Goal: Task Accomplishment & Management: Use online tool/utility

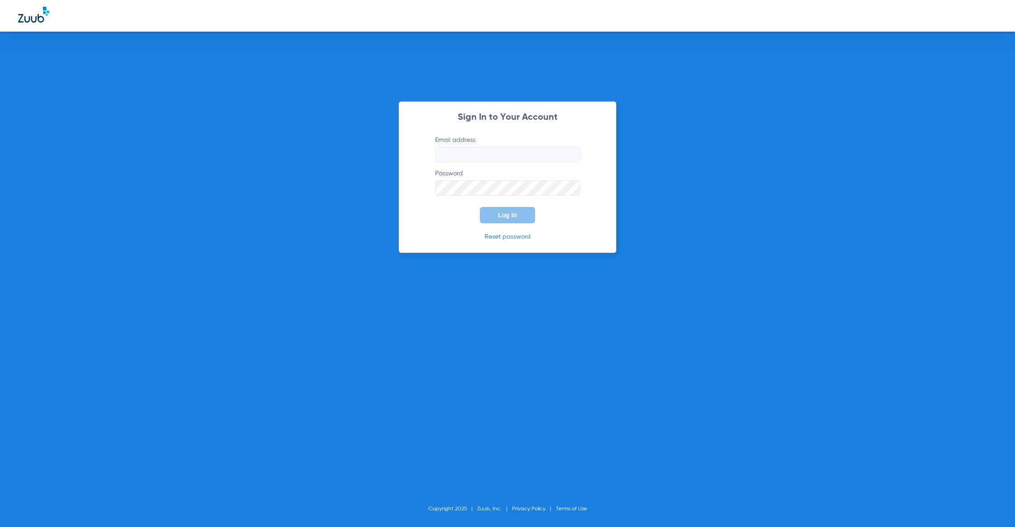
click at [510, 157] on input "Email address" at bounding box center [507, 154] width 145 height 15
type input "[PERSON_NAME][EMAIL_ADDRESS][PERSON_NAME][DOMAIN_NAME]"
click at [515, 214] on span "Log In" at bounding box center [507, 215] width 19 height 7
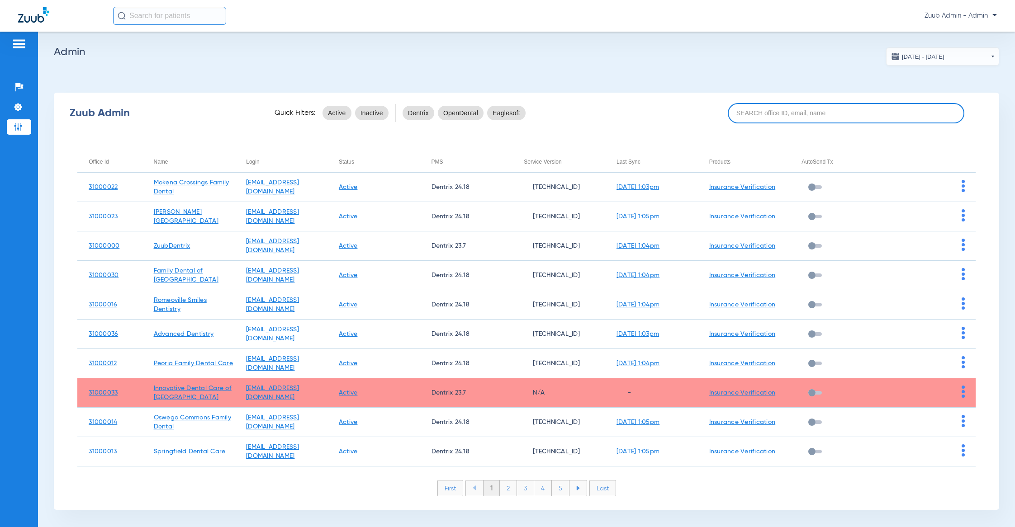
click at [805, 111] on input at bounding box center [846, 113] width 237 height 20
paste input "31000012"
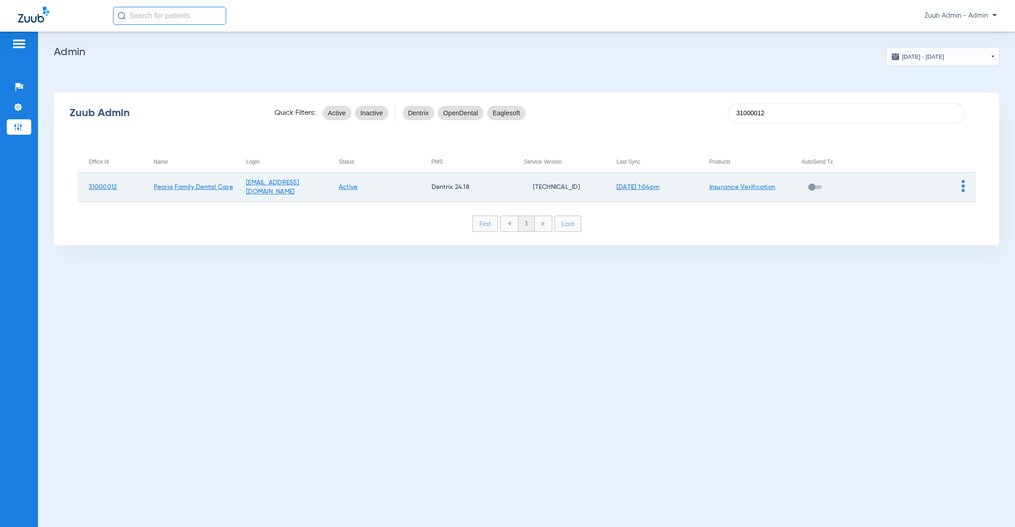
type input "31000012"
click at [963, 186] on img at bounding box center [963, 186] width 3 height 12
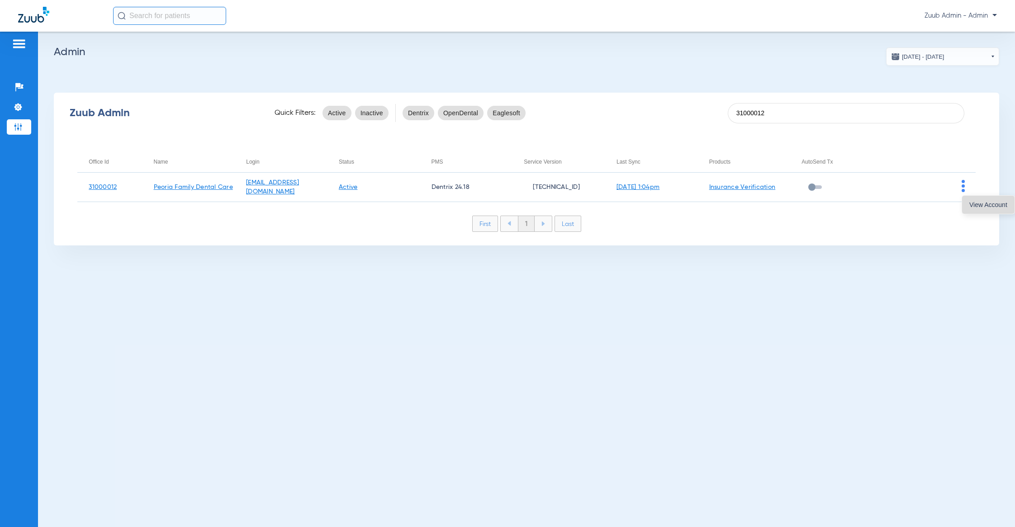
click at [987, 204] on span "View Account" at bounding box center [988, 205] width 38 height 6
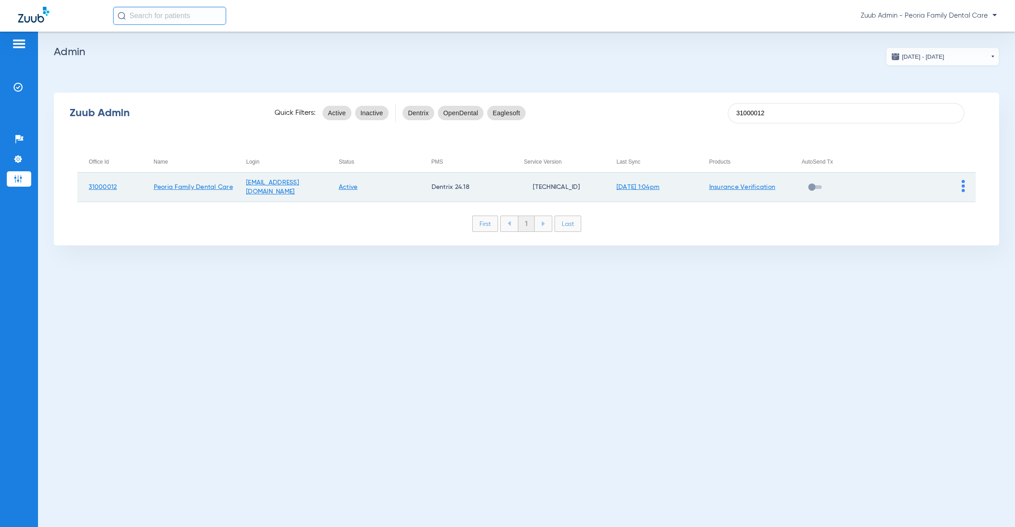
click at [963, 180] on img at bounding box center [963, 186] width 3 height 12
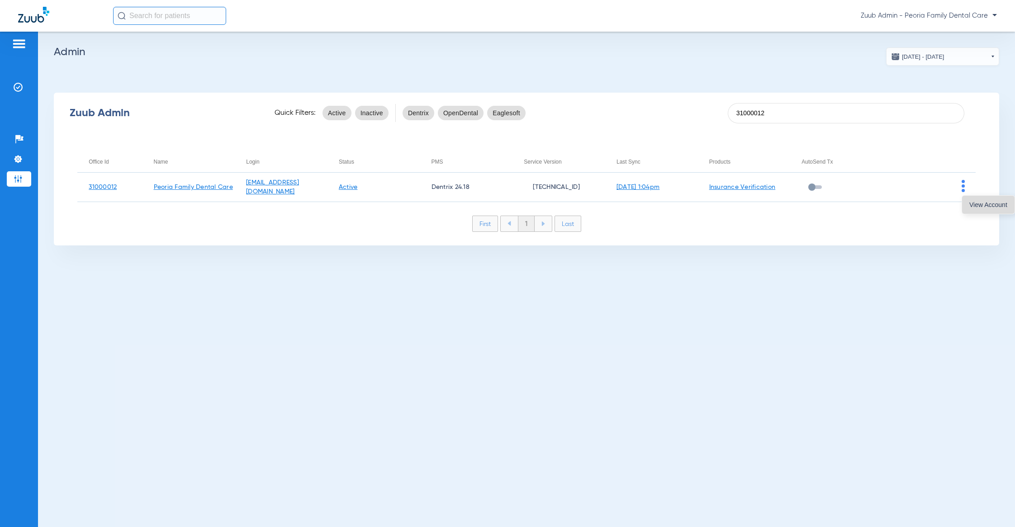
click at [972, 202] on span "View Account" at bounding box center [988, 205] width 38 height 6
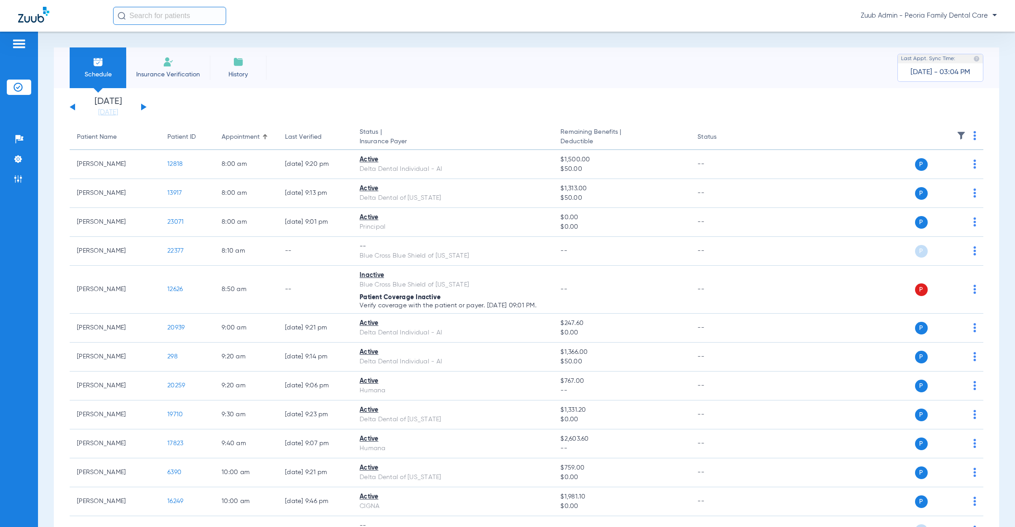
click at [957, 139] on img at bounding box center [961, 135] width 9 height 9
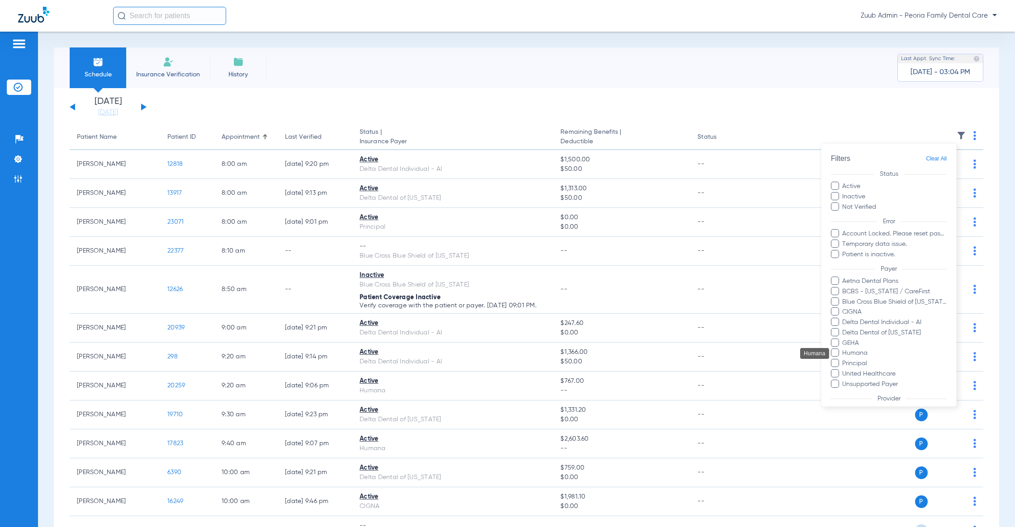
click at [865, 356] on span "Humana" at bounding box center [894, 353] width 105 height 9
click at [844, 360] on input "Humana" at bounding box center [844, 360] width 0 height 0
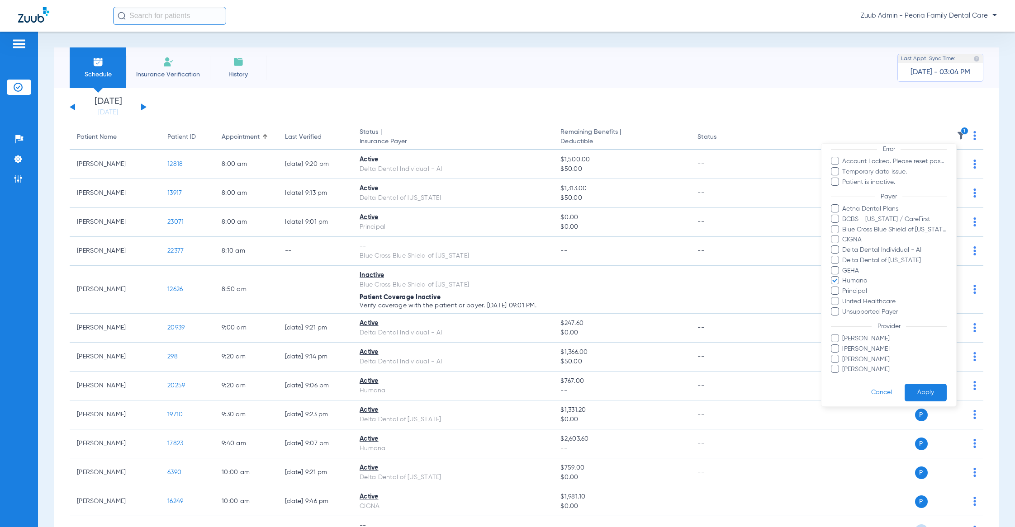
scroll to position [85, 0]
click at [922, 380] on button "Apply" at bounding box center [926, 389] width 42 height 18
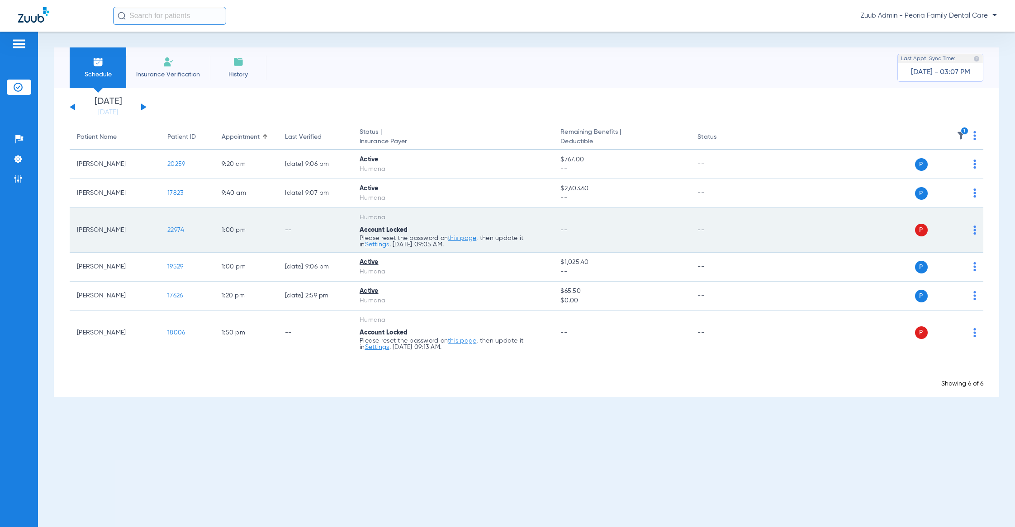
click at [976, 229] on img at bounding box center [974, 230] width 3 height 9
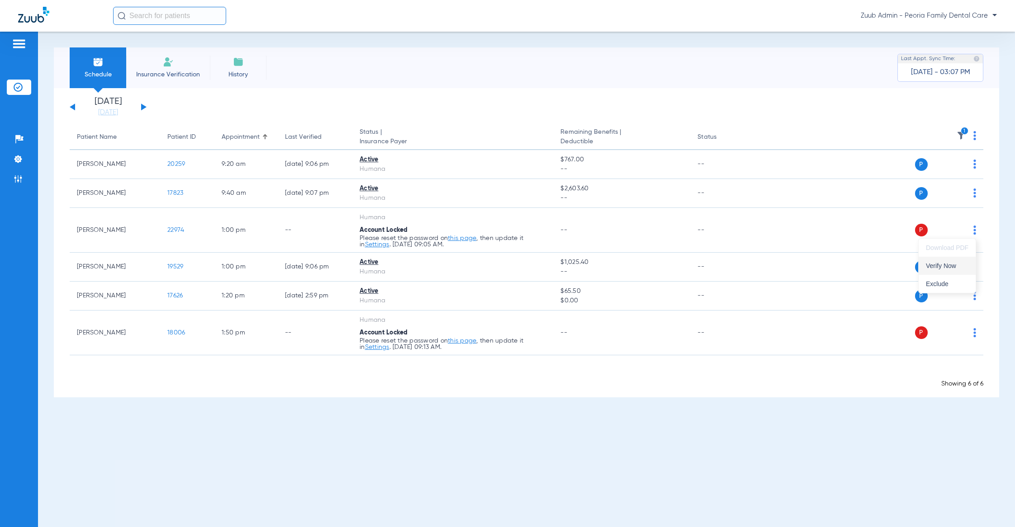
click at [970, 259] on button "Verify Now" at bounding box center [947, 266] width 57 height 18
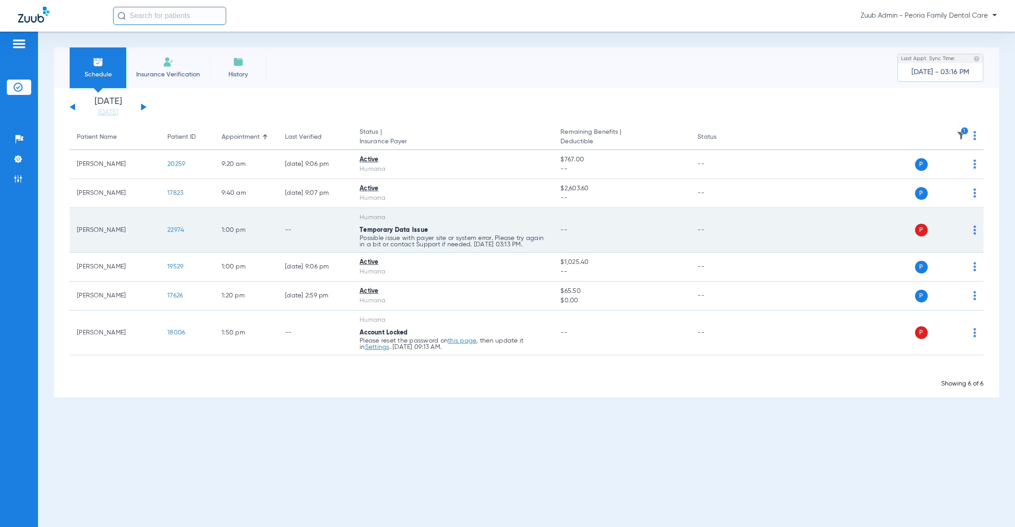
click at [974, 228] on img at bounding box center [974, 230] width 3 height 9
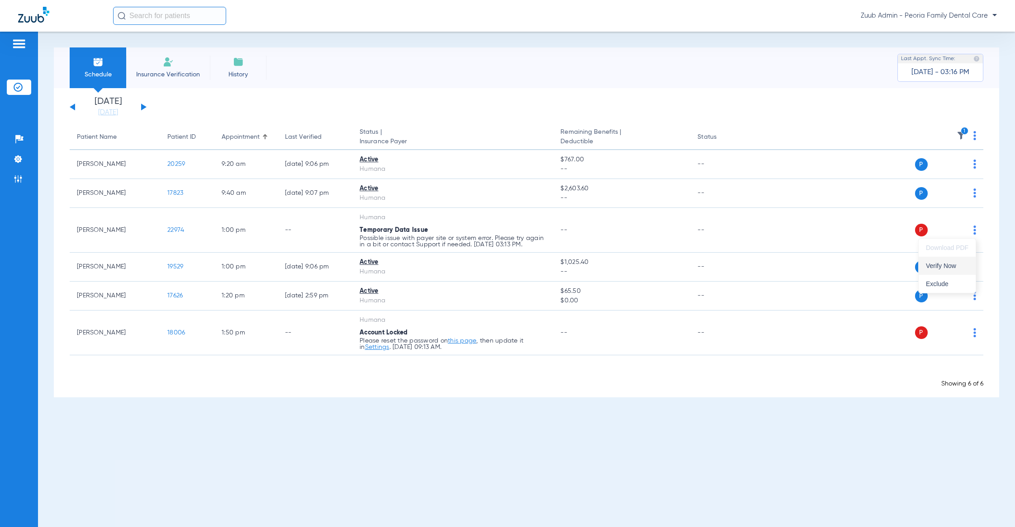
click at [954, 265] on span "Verify Now" at bounding box center [947, 266] width 43 height 6
drag, startPoint x: 580, startPoint y: 448, endPoint x: 573, endPoint y: 453, distance: 9.0
click at [582, 441] on div "Schedule Insurance Verification History Last Appt. Sync Time: [DATE] - 03:22 PM…" at bounding box center [526, 280] width 977 height 496
click at [142, 107] on button at bounding box center [143, 107] width 5 height 7
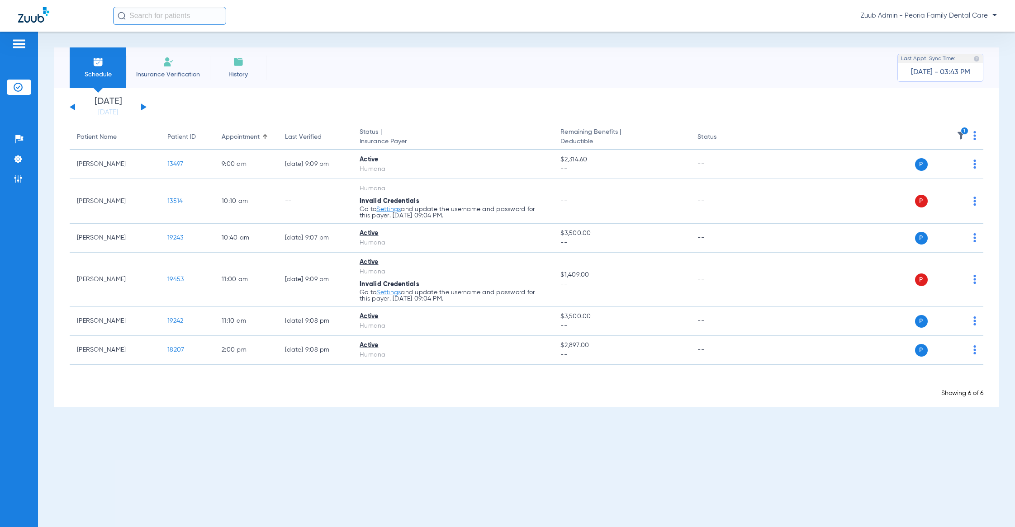
click at [75, 110] on button at bounding box center [72, 107] width 5 height 7
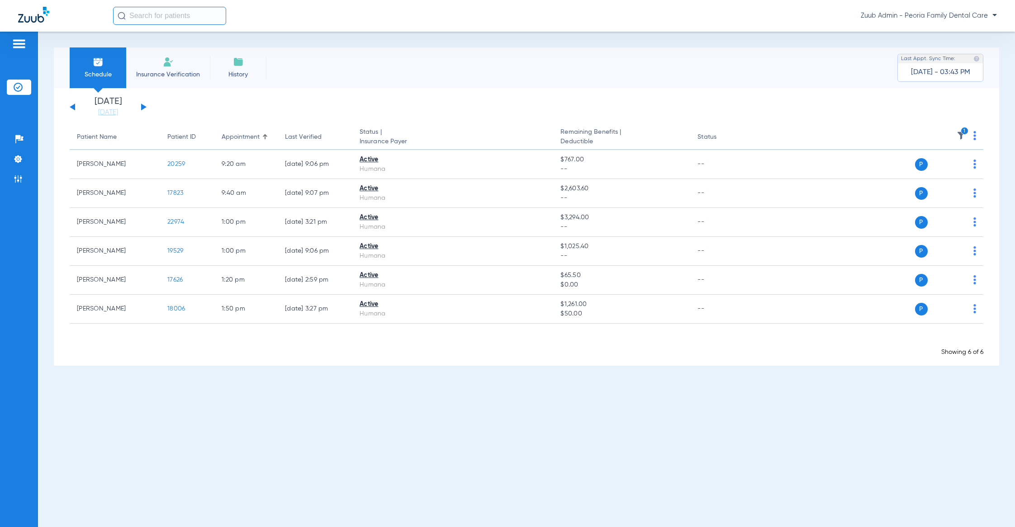
click at [143, 107] on button at bounding box center [143, 107] width 5 height 7
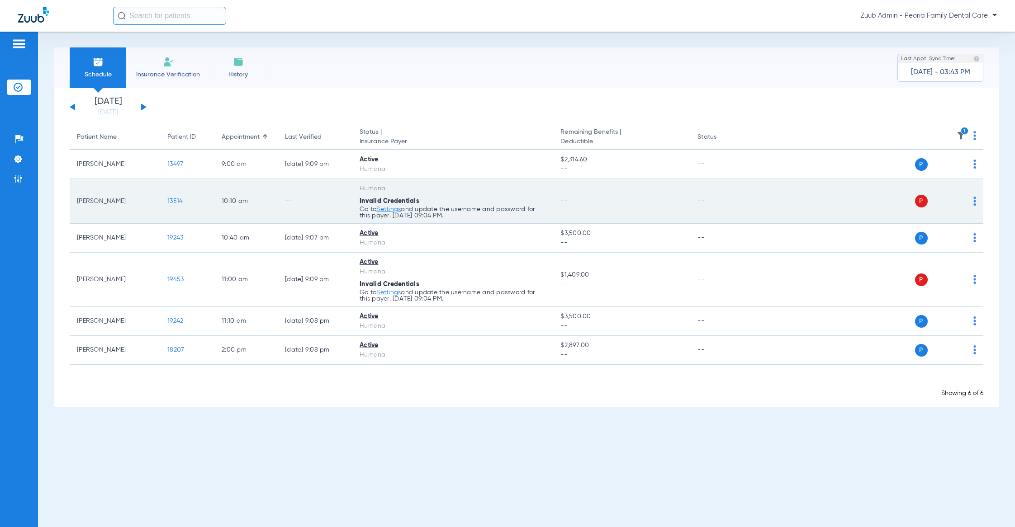
click at [974, 197] on img at bounding box center [974, 201] width 3 height 9
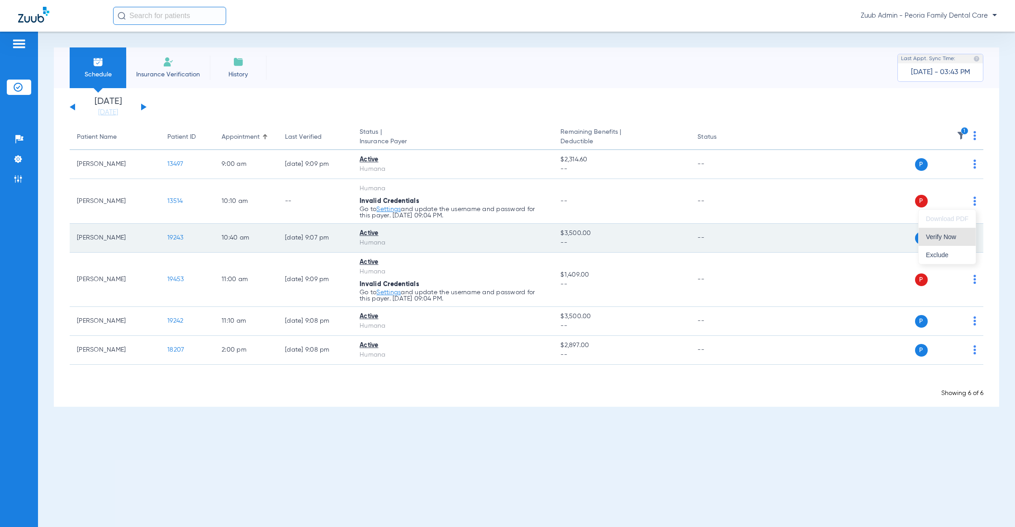
drag, startPoint x: 940, startPoint y: 242, endPoint x: 956, endPoint y: 251, distance: 18.2
click at [941, 242] on button "Verify Now" at bounding box center [947, 237] width 57 height 18
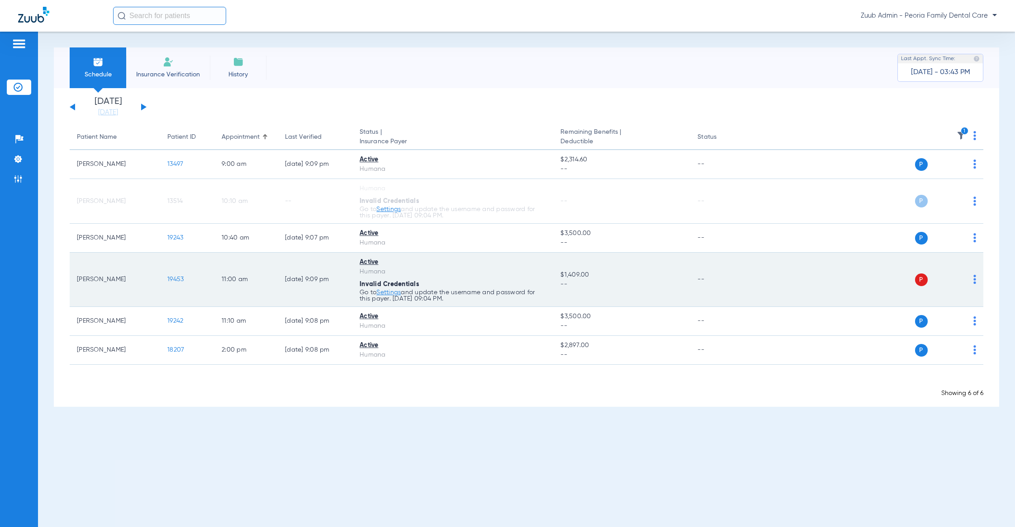
click at [974, 276] on img at bounding box center [974, 279] width 3 height 9
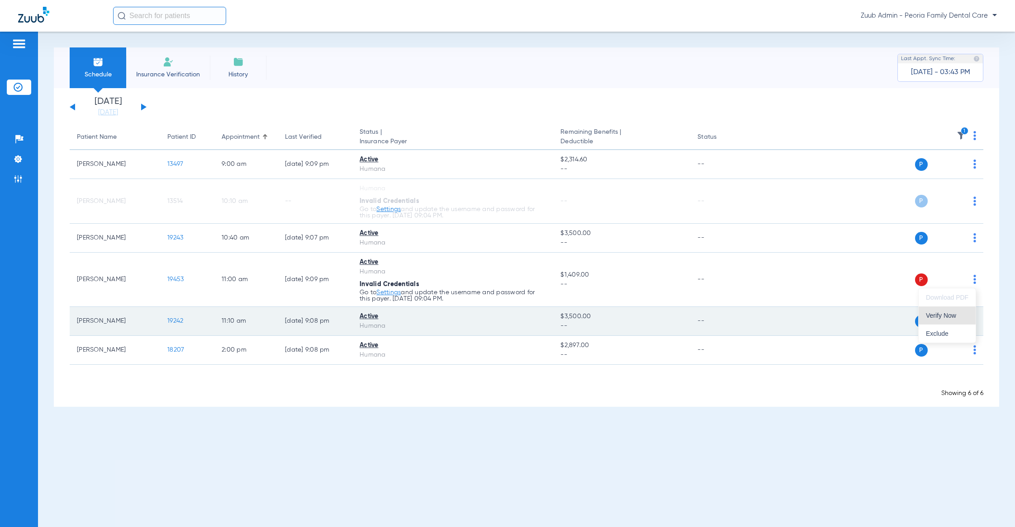
drag, startPoint x: 946, startPoint y: 312, endPoint x: 938, endPoint y: 310, distance: 8.0
click at [945, 313] on span "Verify Now" at bounding box center [947, 316] width 43 height 6
